Goal: Navigation & Orientation: Find specific page/section

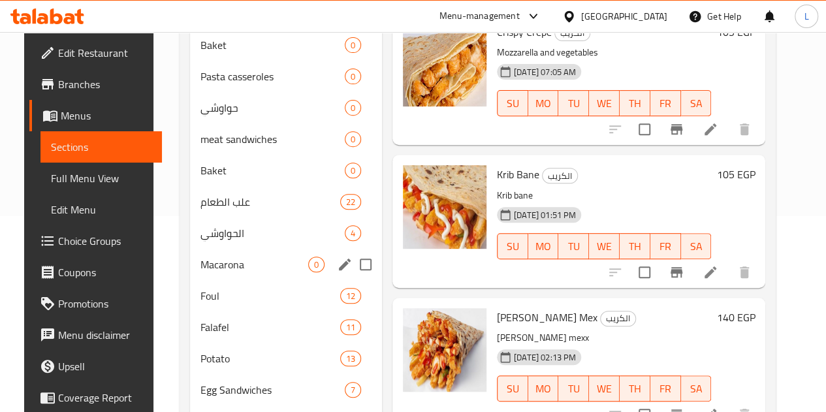
scroll to position [313, 0]
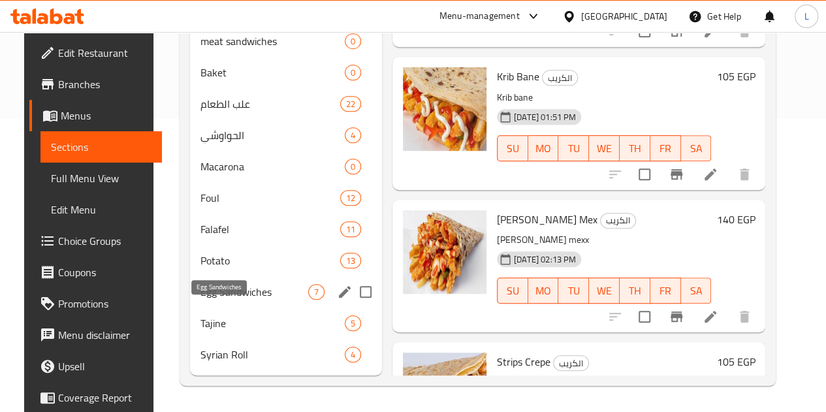
click at [244, 289] on span "Egg Sandwiches" at bounding box center [254, 292] width 108 height 16
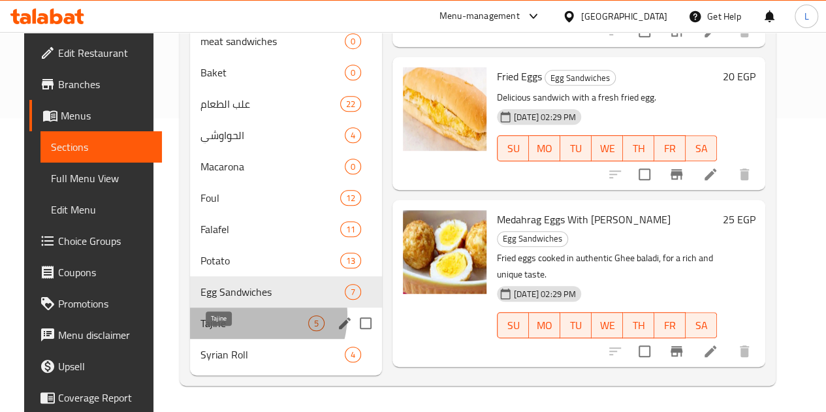
click at [238, 316] on span "Tajine" at bounding box center [254, 323] width 108 height 16
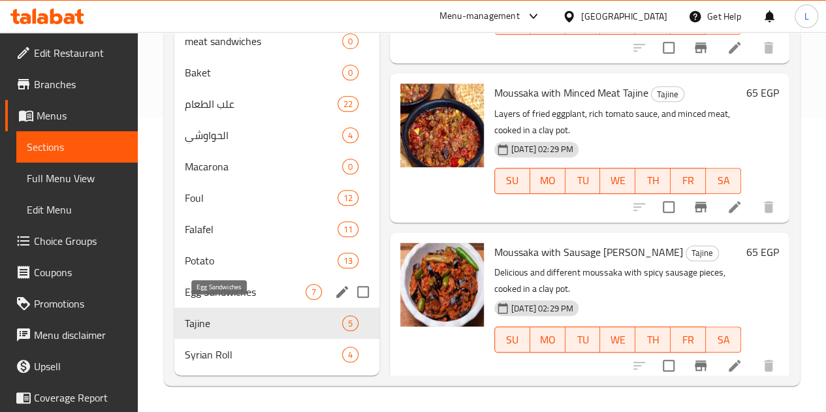
click at [223, 283] on div "Egg Sandwiches 7" at bounding box center [276, 291] width 205 height 31
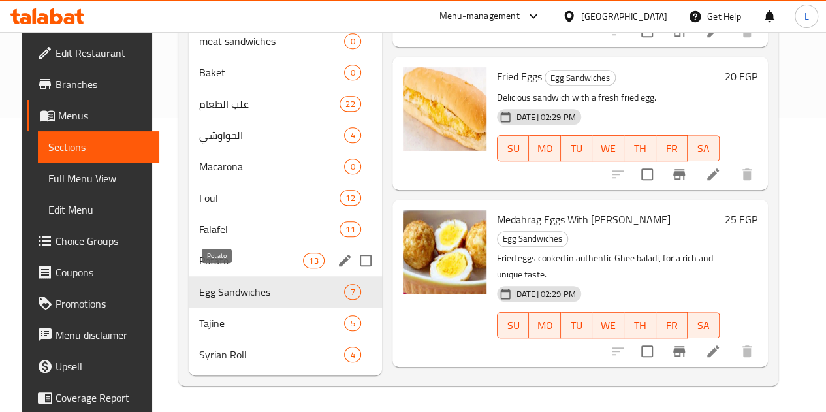
click at [222, 265] on span "Potato" at bounding box center [251, 261] width 104 height 16
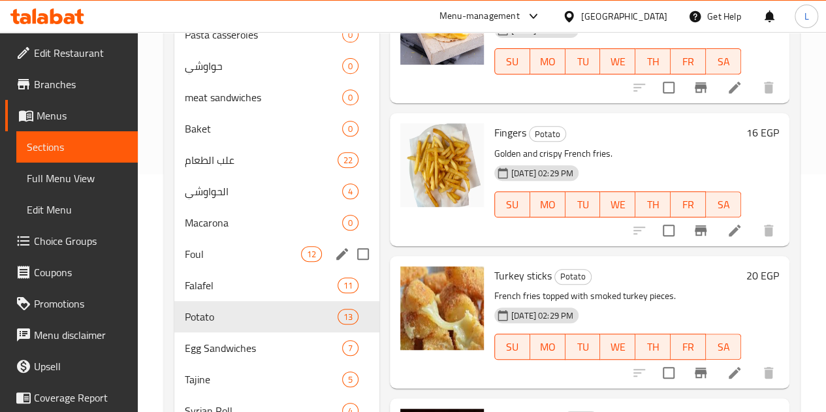
scroll to position [313, 0]
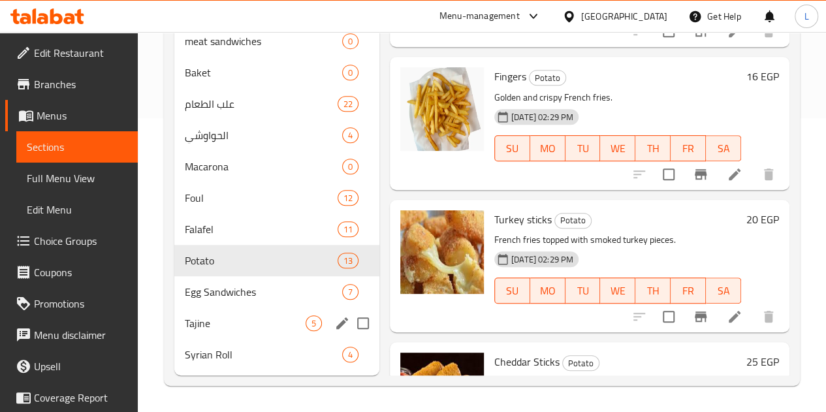
click at [245, 313] on div "Tajine 5" at bounding box center [276, 322] width 205 height 31
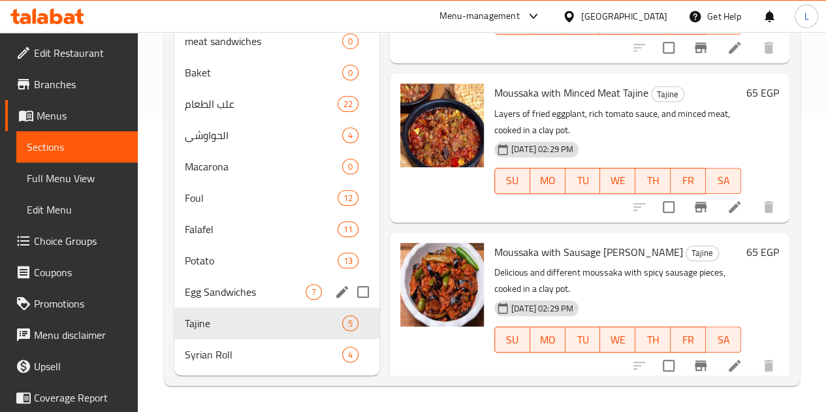
click at [236, 300] on div "Egg Sandwiches 7" at bounding box center [276, 291] width 205 height 31
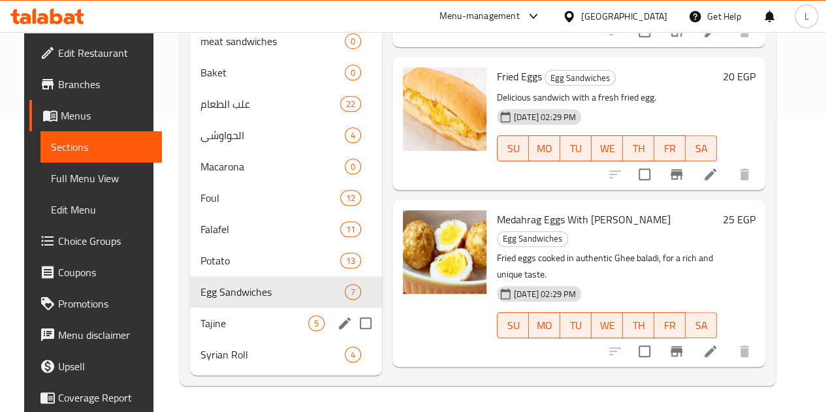
click at [236, 315] on div "Tajine 5" at bounding box center [286, 322] width 192 height 31
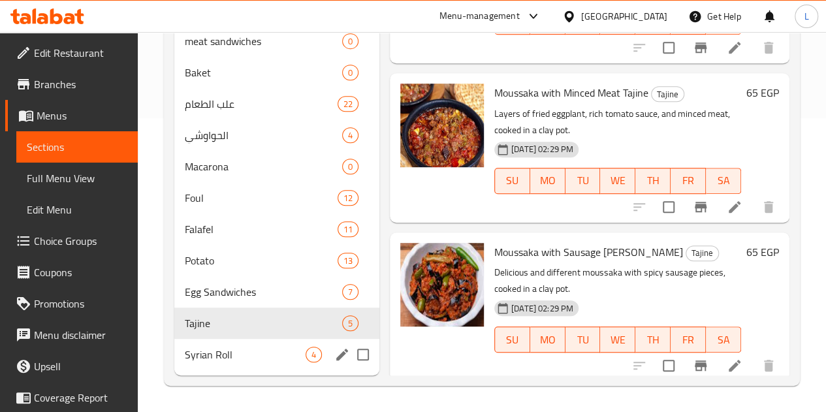
click at [241, 343] on div "Syrian Roll 4" at bounding box center [276, 354] width 205 height 31
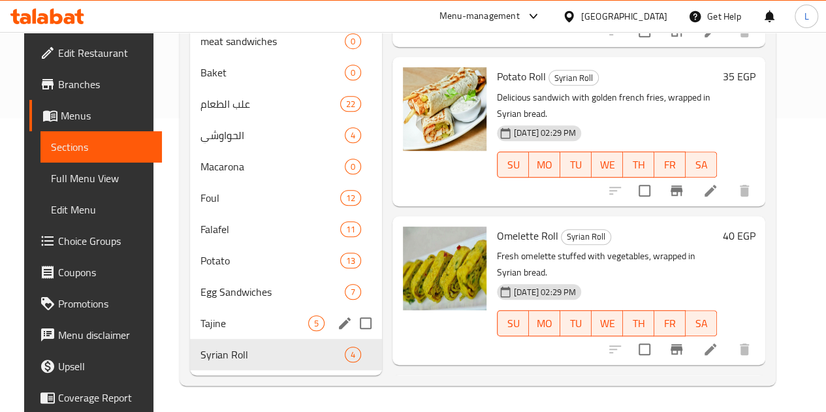
click at [233, 314] on div "Tajine 5" at bounding box center [286, 322] width 192 height 31
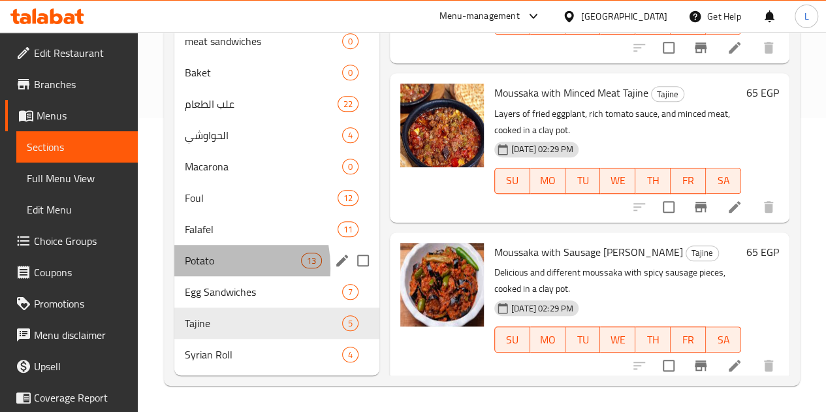
click at [197, 268] on div "Potato 13" at bounding box center [276, 260] width 205 height 31
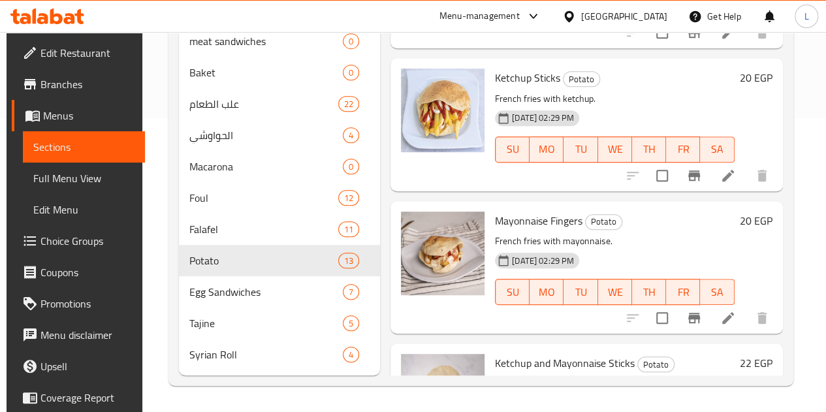
scroll to position [871, 0]
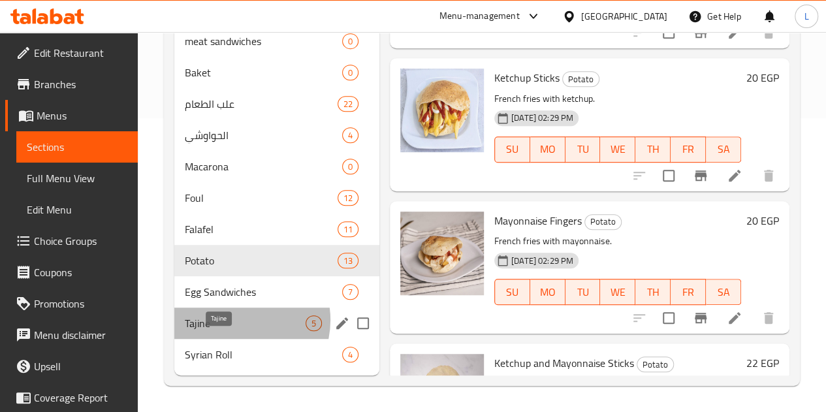
click at [236, 321] on span "Tajine" at bounding box center [245, 323] width 121 height 16
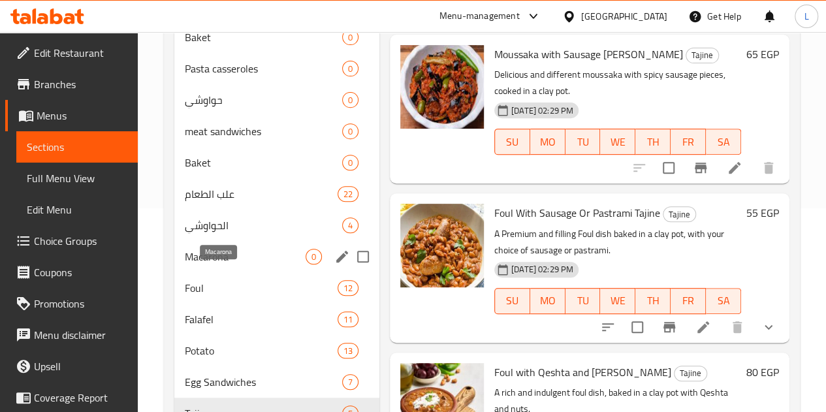
scroll to position [202, 0]
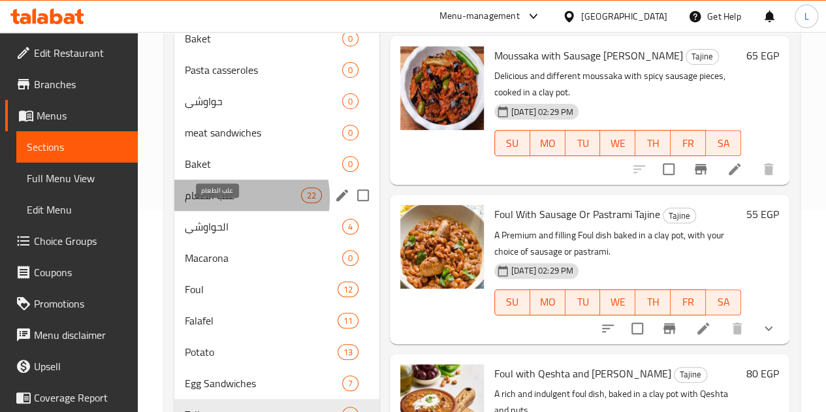
click at [226, 203] on span "علب الطعام" at bounding box center [243, 195] width 116 height 16
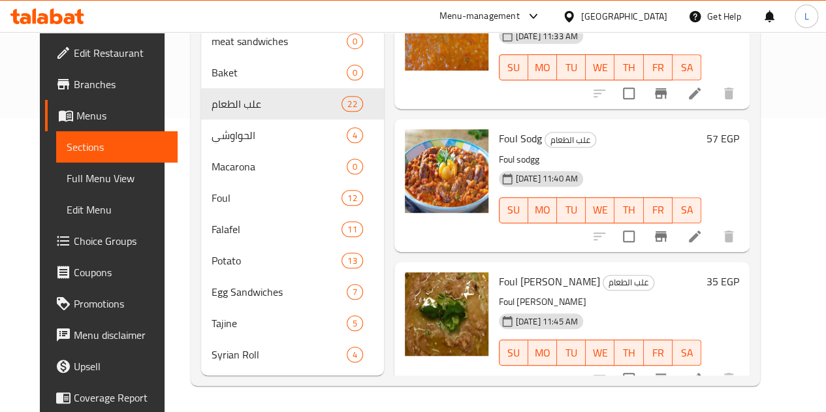
scroll to position [2556, 0]
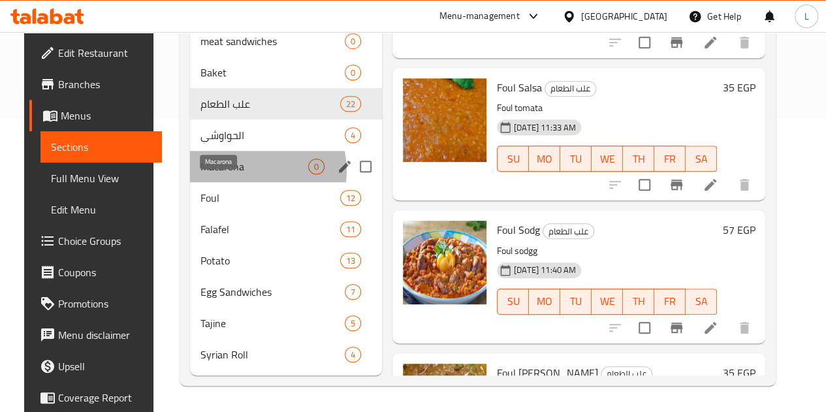
click at [243, 171] on span "Macarona" at bounding box center [254, 167] width 108 height 16
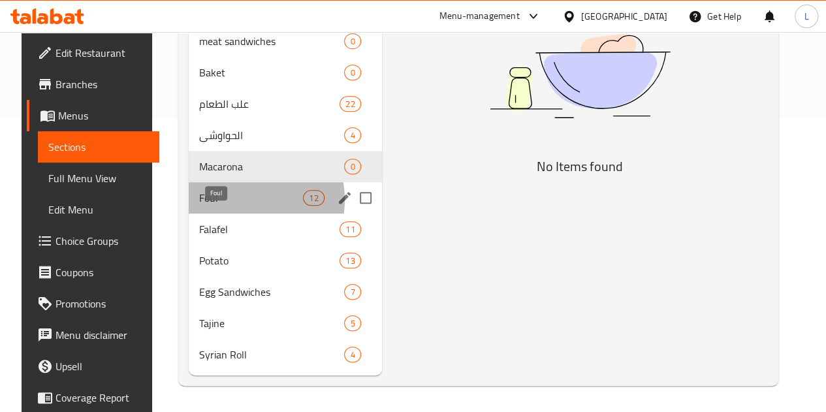
click at [232, 200] on span "Foul" at bounding box center [251, 198] width 104 height 16
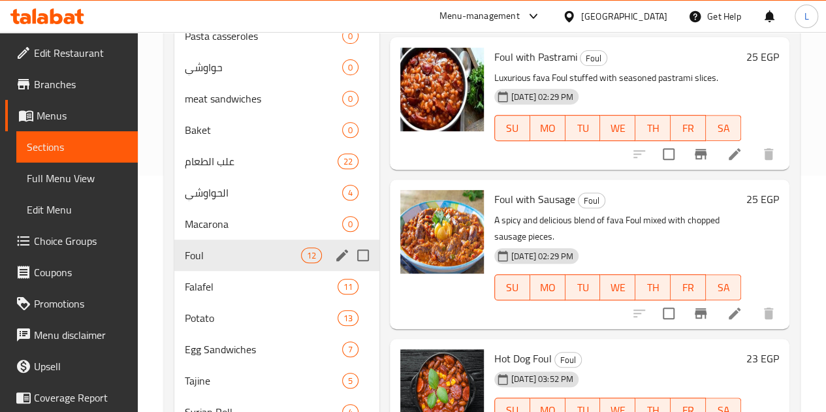
scroll to position [313, 0]
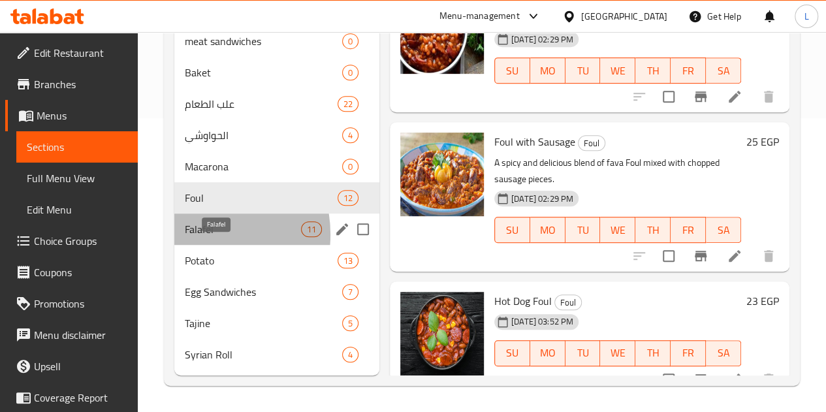
click at [196, 235] on span "Falafel" at bounding box center [243, 229] width 116 height 16
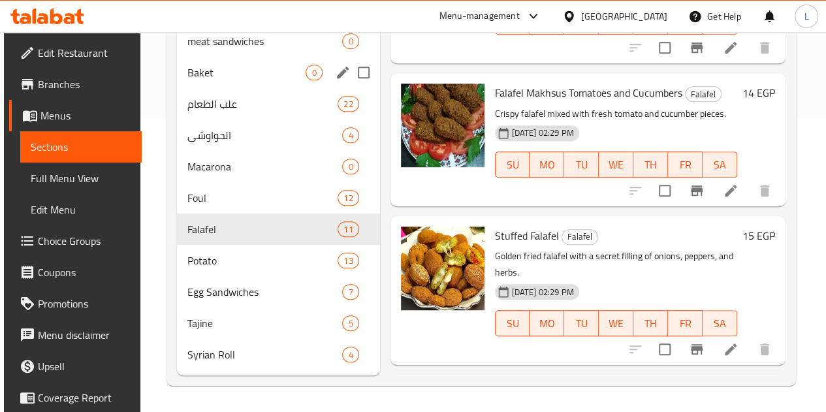
scroll to position [313, 0]
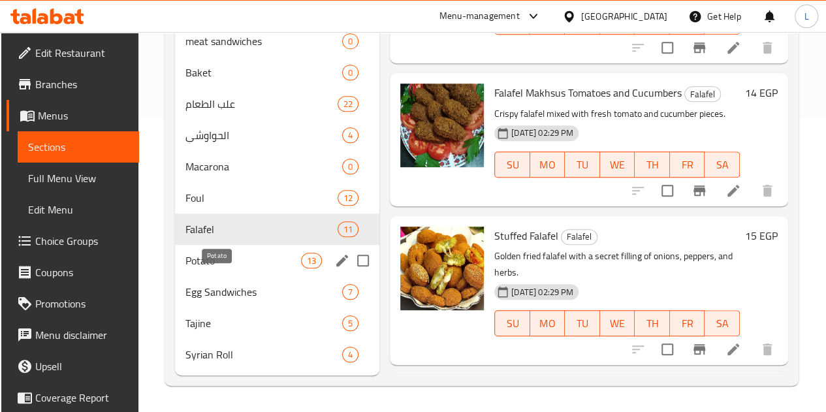
click at [217, 258] on span "Potato" at bounding box center [242, 261] width 115 height 16
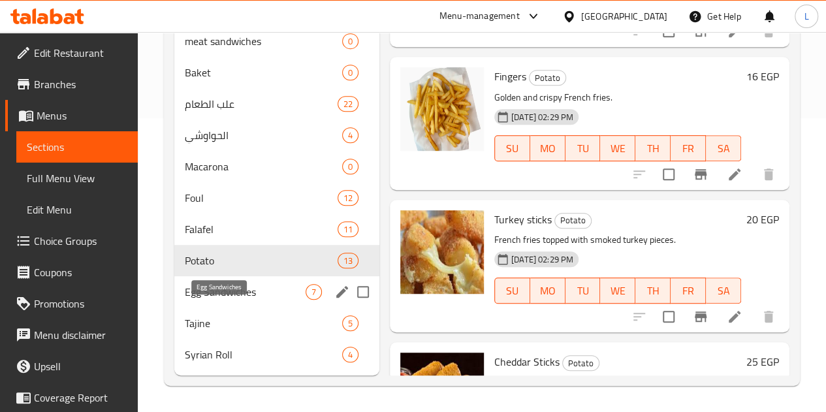
click at [223, 297] on span "Egg Sandwiches" at bounding box center [245, 292] width 121 height 16
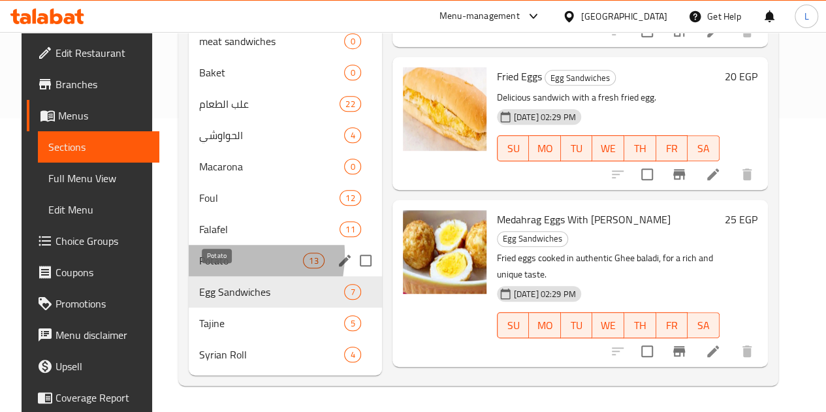
click at [201, 255] on span "Potato" at bounding box center [251, 261] width 104 height 16
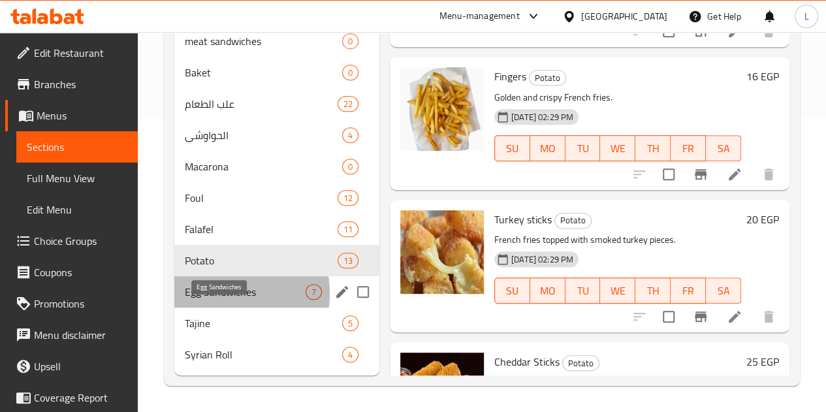
click at [214, 294] on span "Egg Sandwiches" at bounding box center [245, 292] width 121 height 16
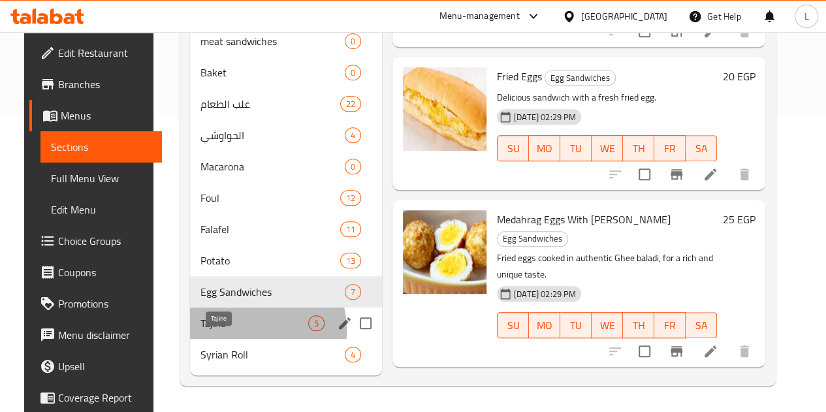
click at [226, 331] on span "Tajine" at bounding box center [254, 323] width 108 height 16
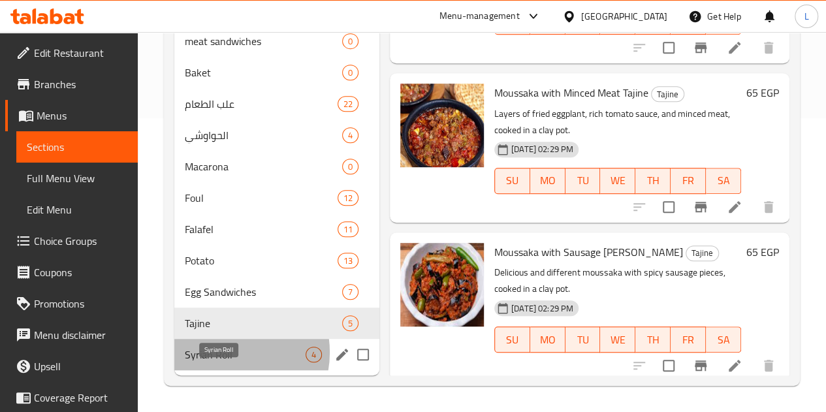
click at [225, 353] on span "Syrian Roll" at bounding box center [245, 355] width 121 height 16
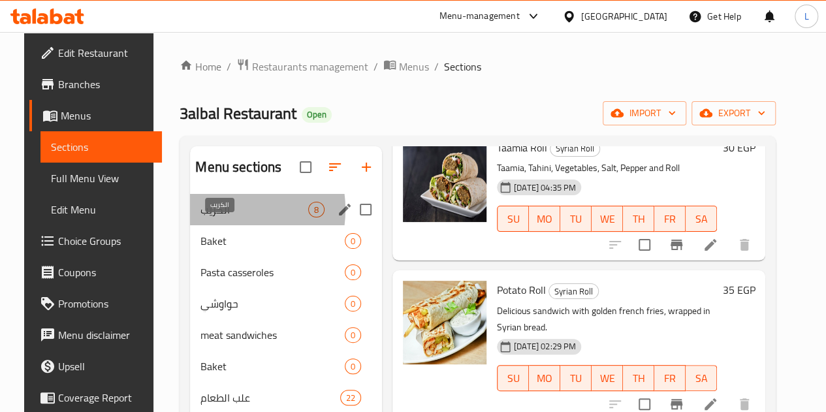
drag, startPoint x: 210, startPoint y: 229, endPoint x: 219, endPoint y: 276, distance: 48.0
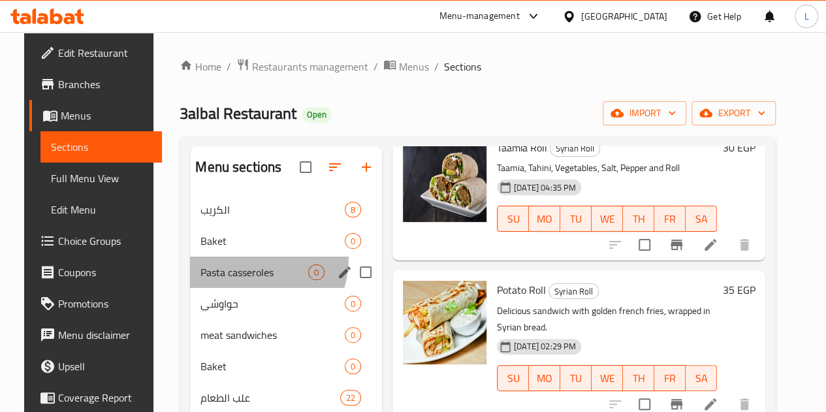
click at [219, 276] on div "Pasta casseroles 0" at bounding box center [286, 272] width 192 height 31
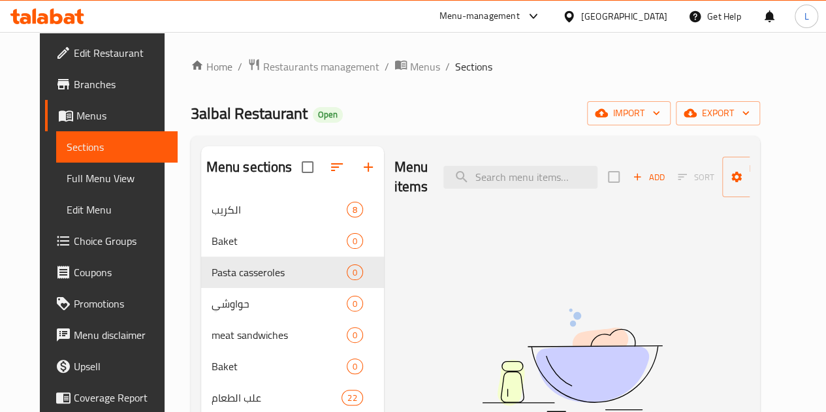
click at [688, 293] on img at bounding box center [572, 360] width 326 height 173
